Goal: Share content

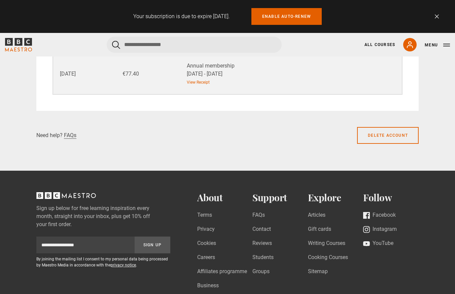
scroll to position [974, 0]
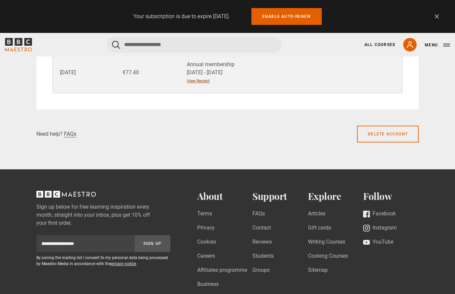
click at [201, 81] on link "View Receipt" at bounding box center [198, 81] width 23 height 6
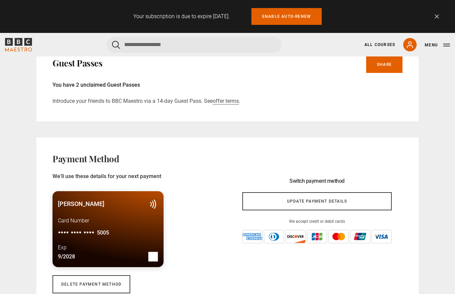
scroll to position [434, 0]
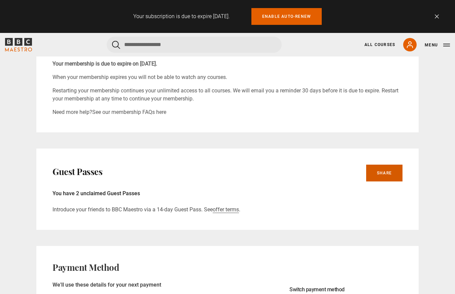
click at [390, 174] on link "Share" at bounding box center [384, 173] width 36 height 17
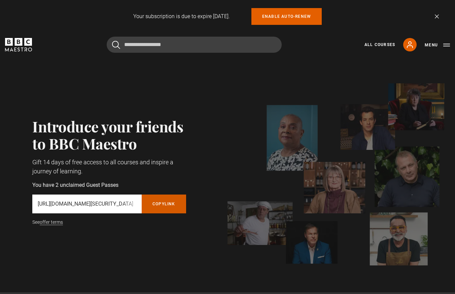
click at [174, 204] on button "Copy referral link" at bounding box center [164, 204] width 44 height 19
click at [164, 207] on button "Copy referral link" at bounding box center [164, 204] width 44 height 19
